Goal: Transaction & Acquisition: Purchase product/service

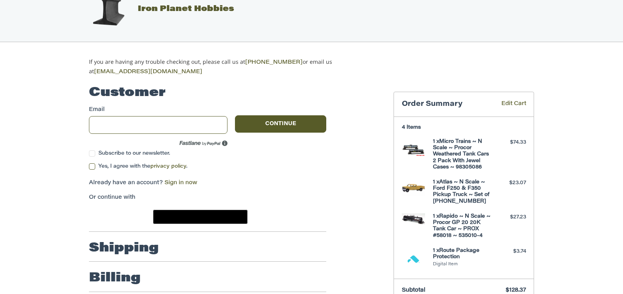
scroll to position [15, 0]
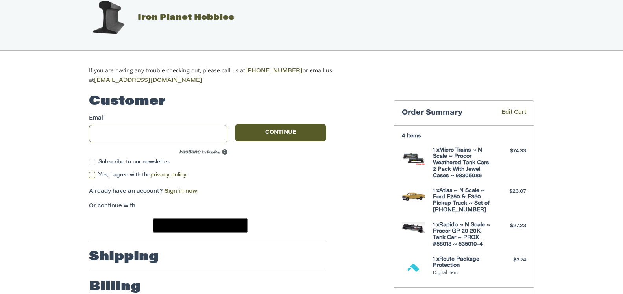
click at [92, 159] on label "Subscribe to our newsletter." at bounding box center [158, 162] width 138 height 6
click at [93, 172] on label "Yes, I agree with the privacy policy ." at bounding box center [207, 175] width 237 height 6
click at [190, 189] on link "Sign in now" at bounding box center [180, 192] width 33 height 6
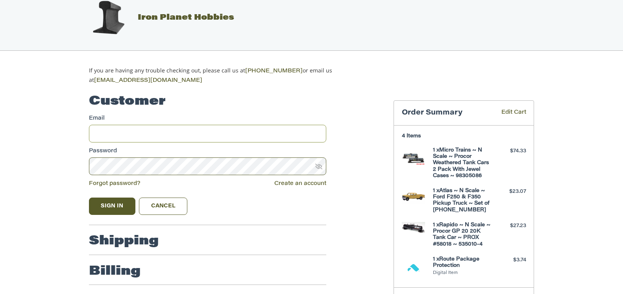
click at [103, 134] on input "Email" at bounding box center [207, 134] width 237 height 18
type input "**********"
click at [103, 203] on button "Sign In" at bounding box center [112, 206] width 46 height 17
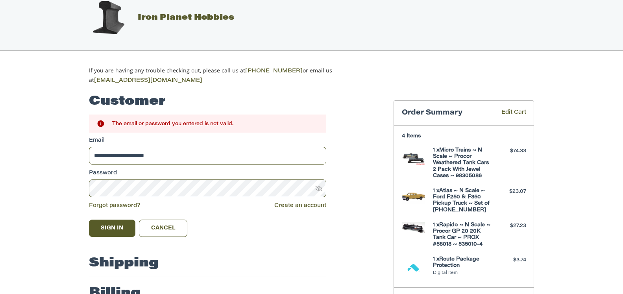
scroll to position [0, 0]
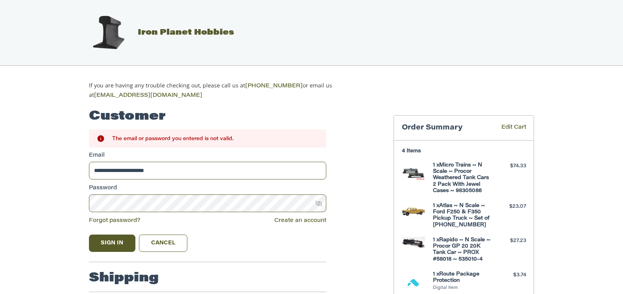
click at [123, 29] on img at bounding box center [108, 32] width 39 height 39
